Goal: Find specific page/section: Find specific page/section

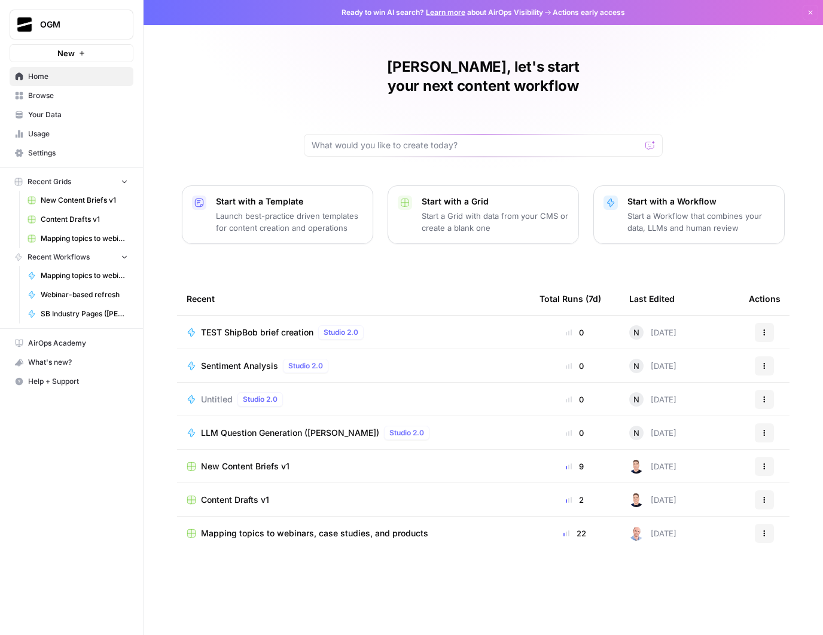
click at [77, 215] on span "Content Drafts v1" at bounding box center [84, 219] width 87 height 11
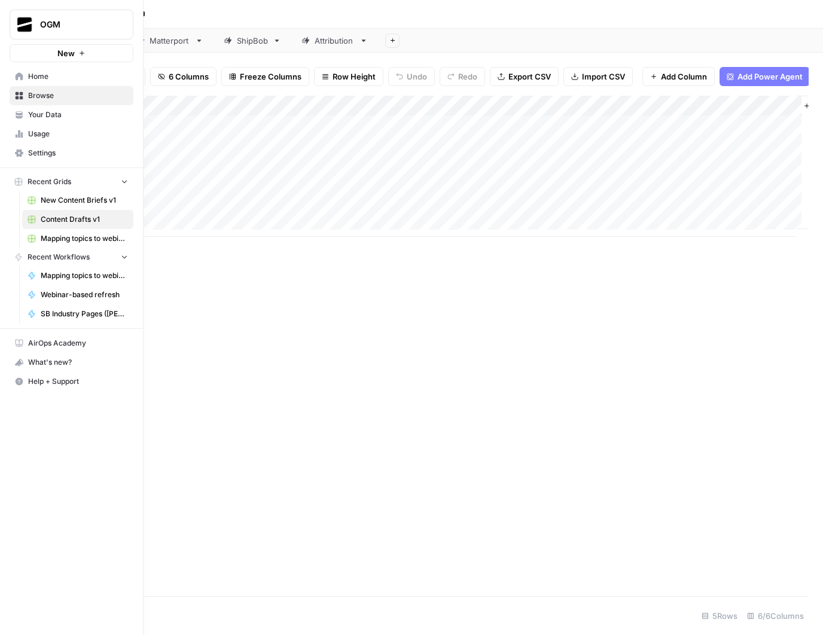
click at [52, 199] on span "New Content Briefs v1" at bounding box center [84, 200] width 87 height 11
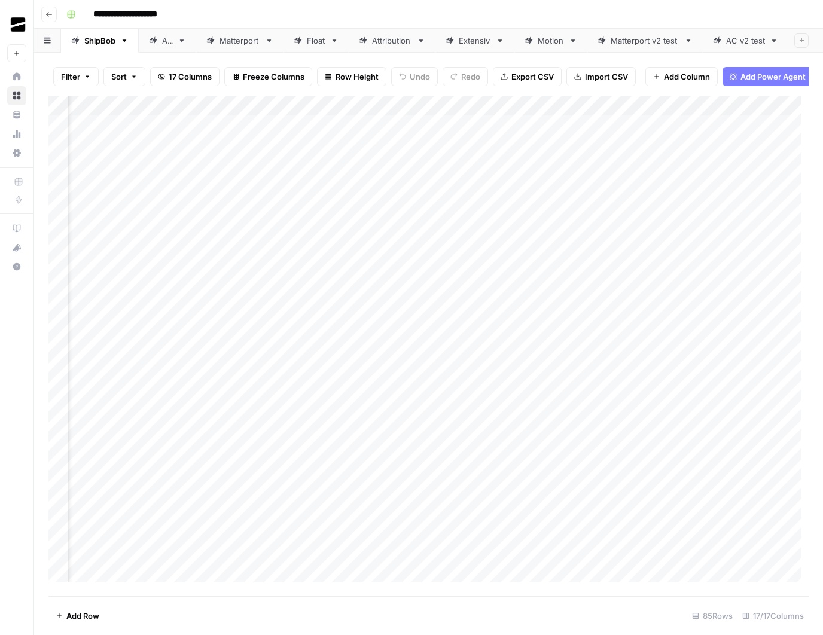
scroll to position [0, 381]
